Goal: Transaction & Acquisition: Purchase product/service

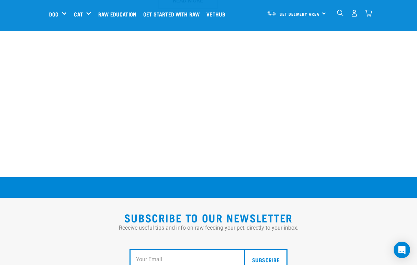
scroll to position [1086, 0]
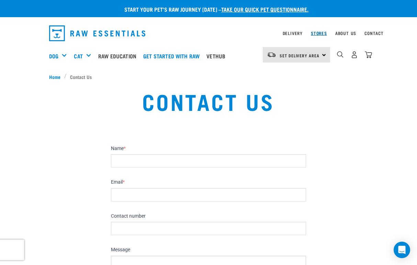
click at [324, 33] on link "Stores" at bounding box center [319, 33] width 16 height 2
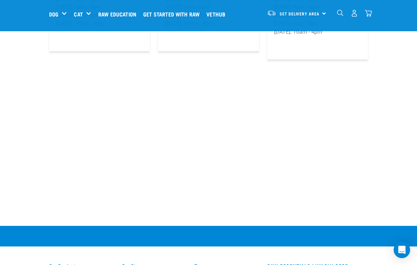
scroll to position [1264, 0]
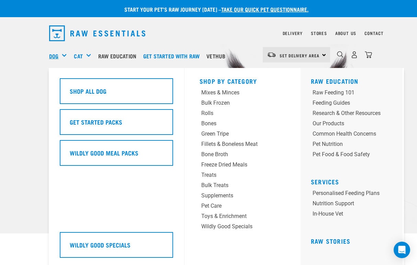
click at [58, 54] on link "Dog" at bounding box center [53, 56] width 9 height 8
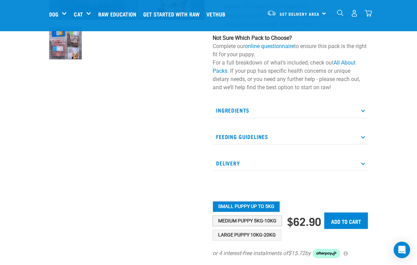
scroll to position [196, 0]
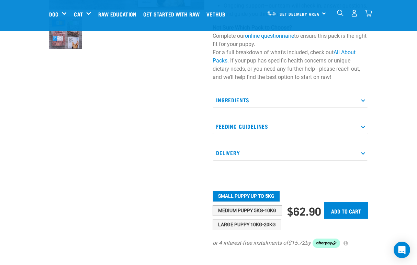
click at [244, 212] on button "Medium Puppy 5kg-10kg" at bounding box center [247, 211] width 69 height 11
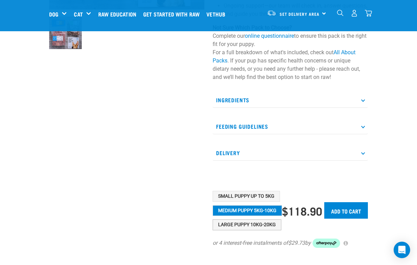
click at [248, 224] on button "Large Puppy 10kg-20kg" at bounding box center [247, 225] width 69 height 11
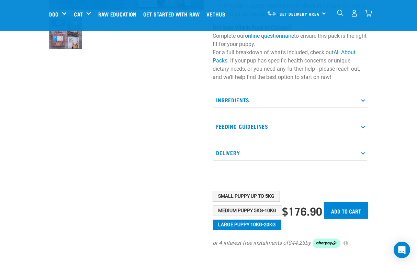
click at [240, 197] on button "Small Puppy up to 5kg" at bounding box center [246, 196] width 67 height 11
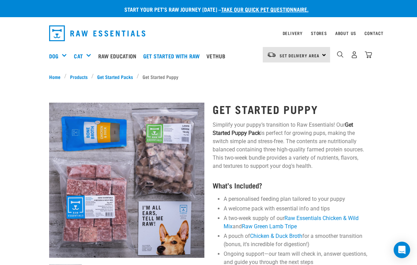
scroll to position [0, 0]
click at [55, 77] on link "Home" at bounding box center [56, 76] width 15 height 7
